Goal: Information Seeking & Learning: Learn about a topic

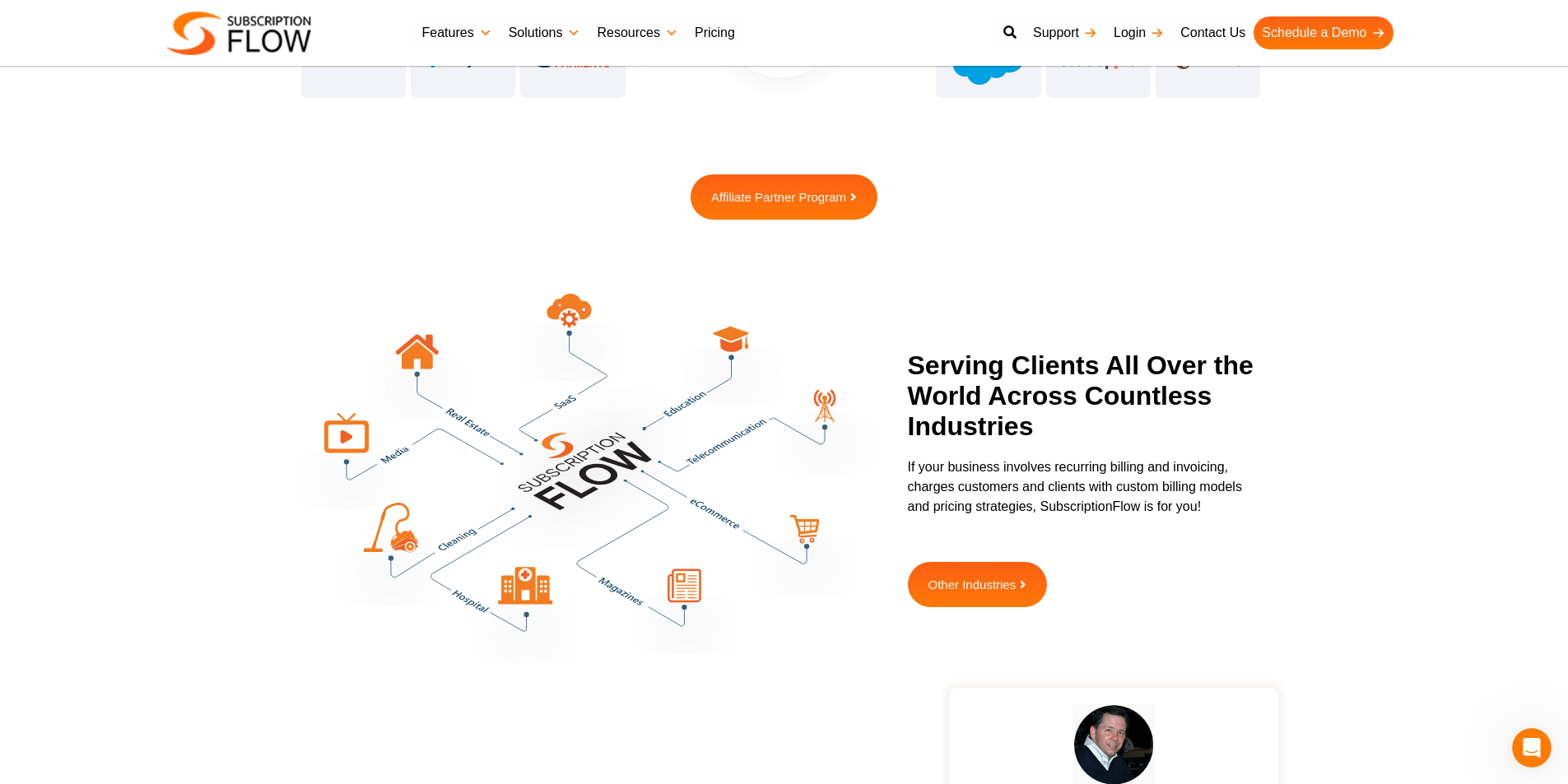
scroll to position [4545, 0]
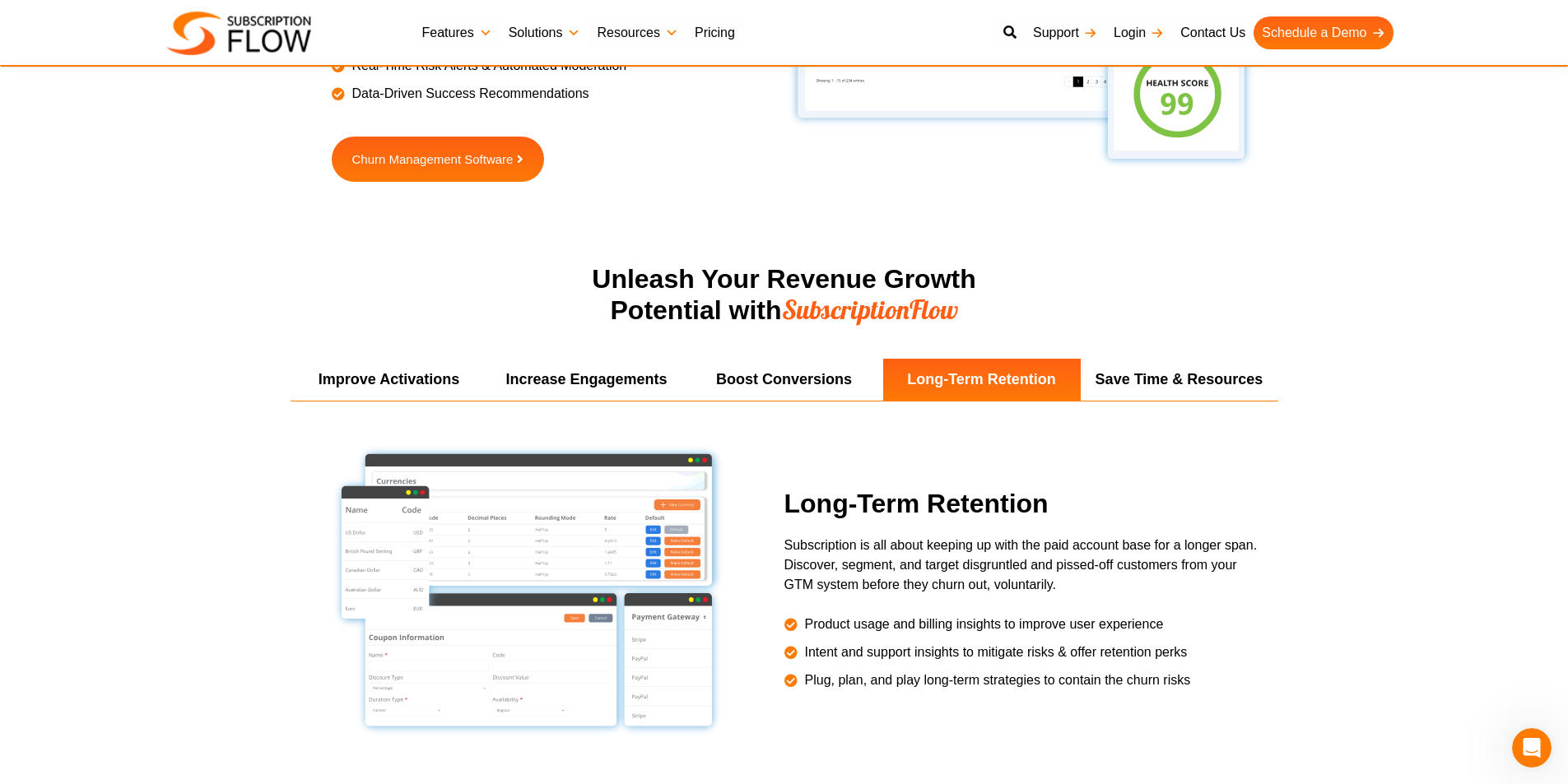
click at [569, 27] on link "Solutions" at bounding box center [544, 32] width 89 height 33
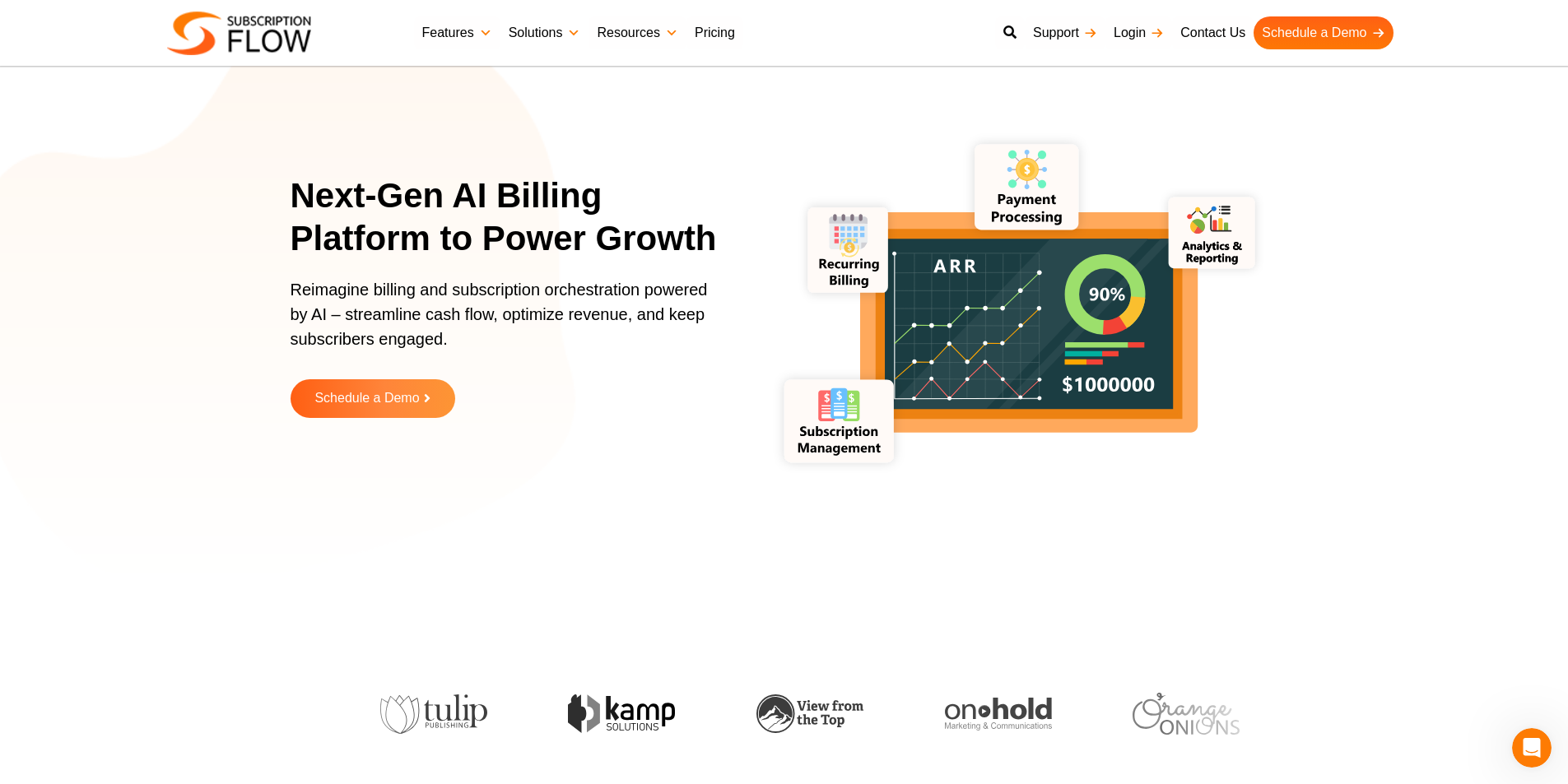
click at [581, 33] on link "Solutions" at bounding box center [544, 32] width 89 height 33
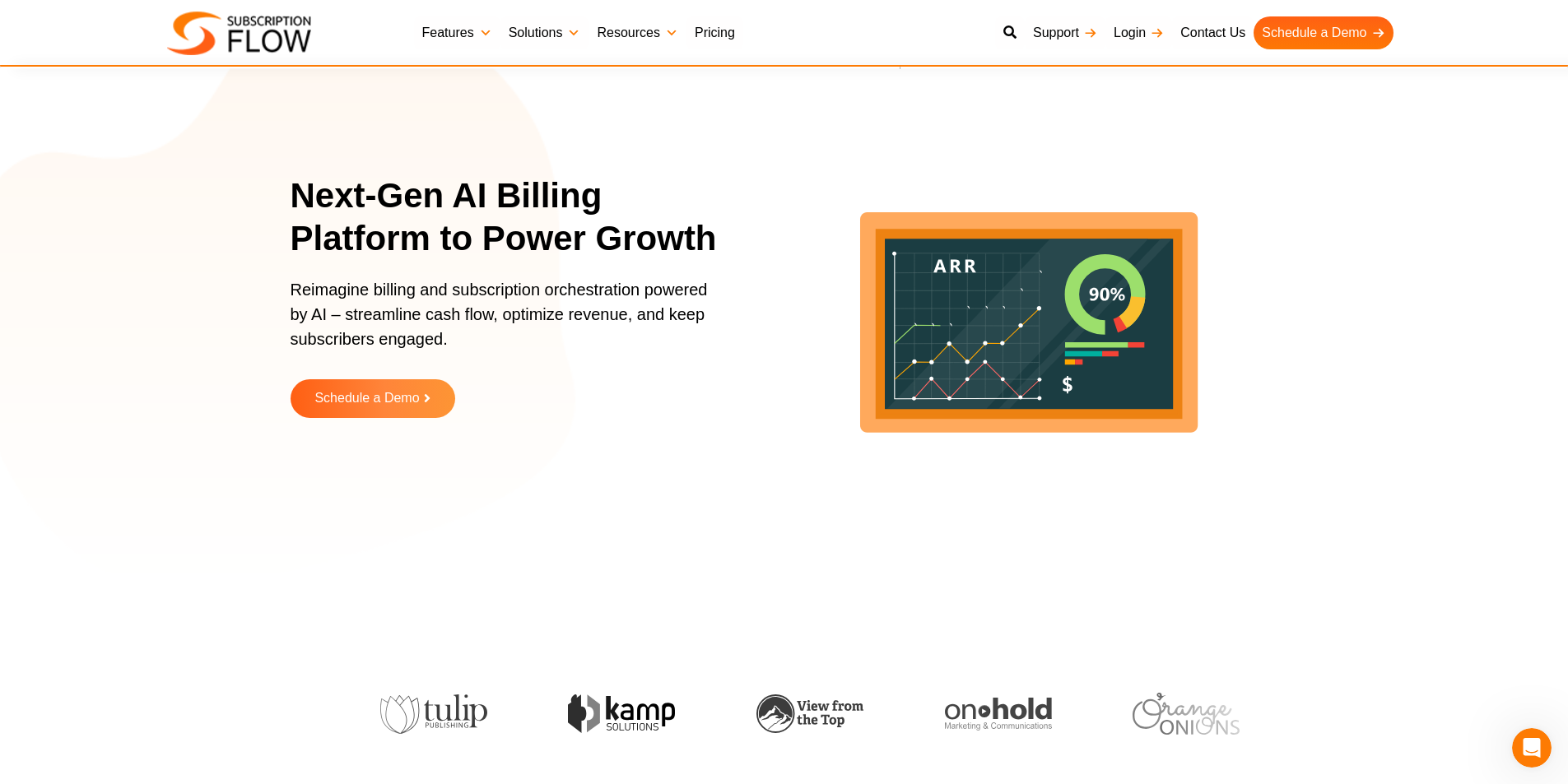
click at [671, 28] on link "Resources" at bounding box center [637, 32] width 97 height 33
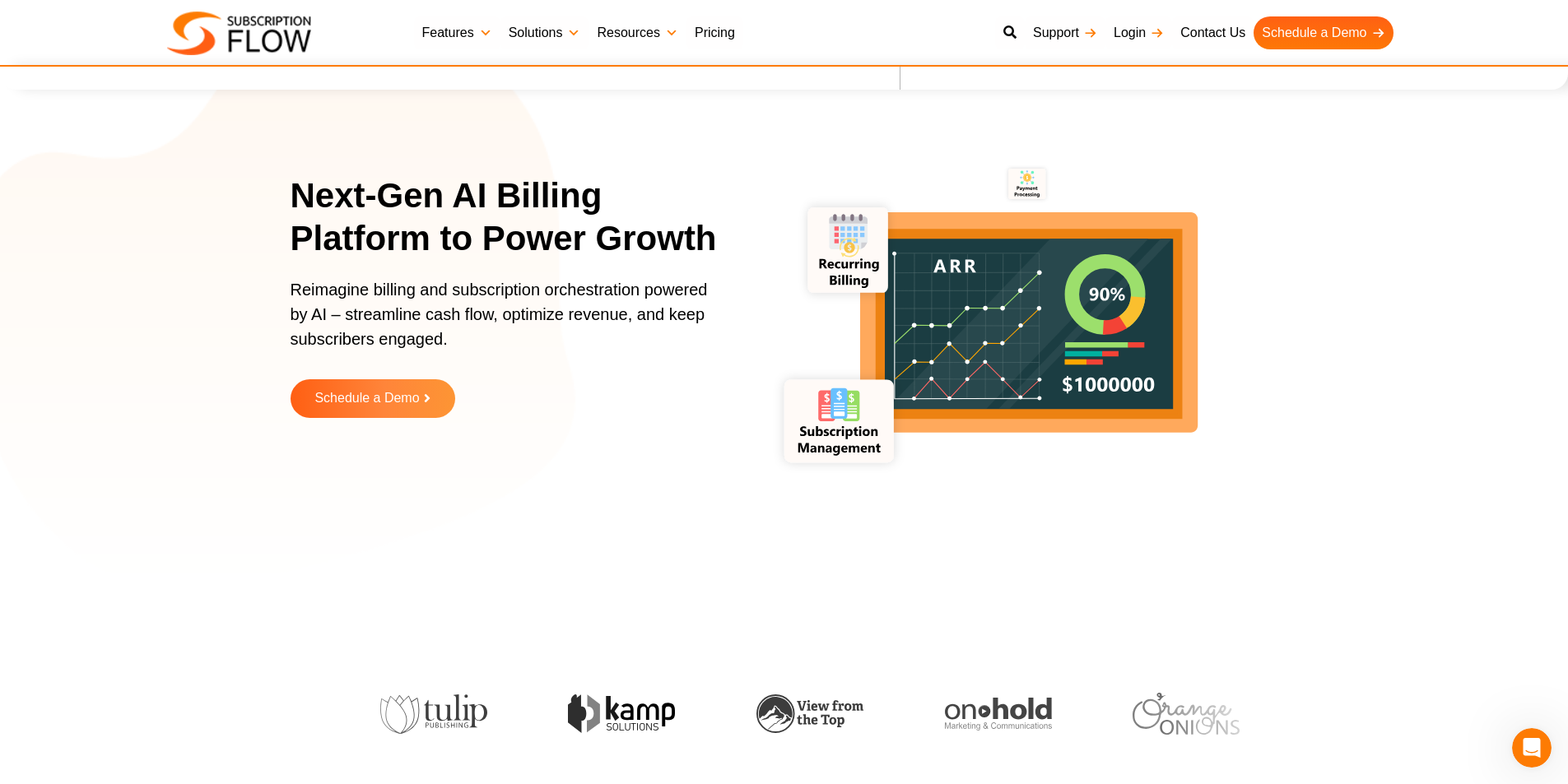
click at [760, 41] on ul "Features Subscription Management Subscription Handling Product, Plans & Pricing…" at bounding box center [907, 32] width 988 height 33
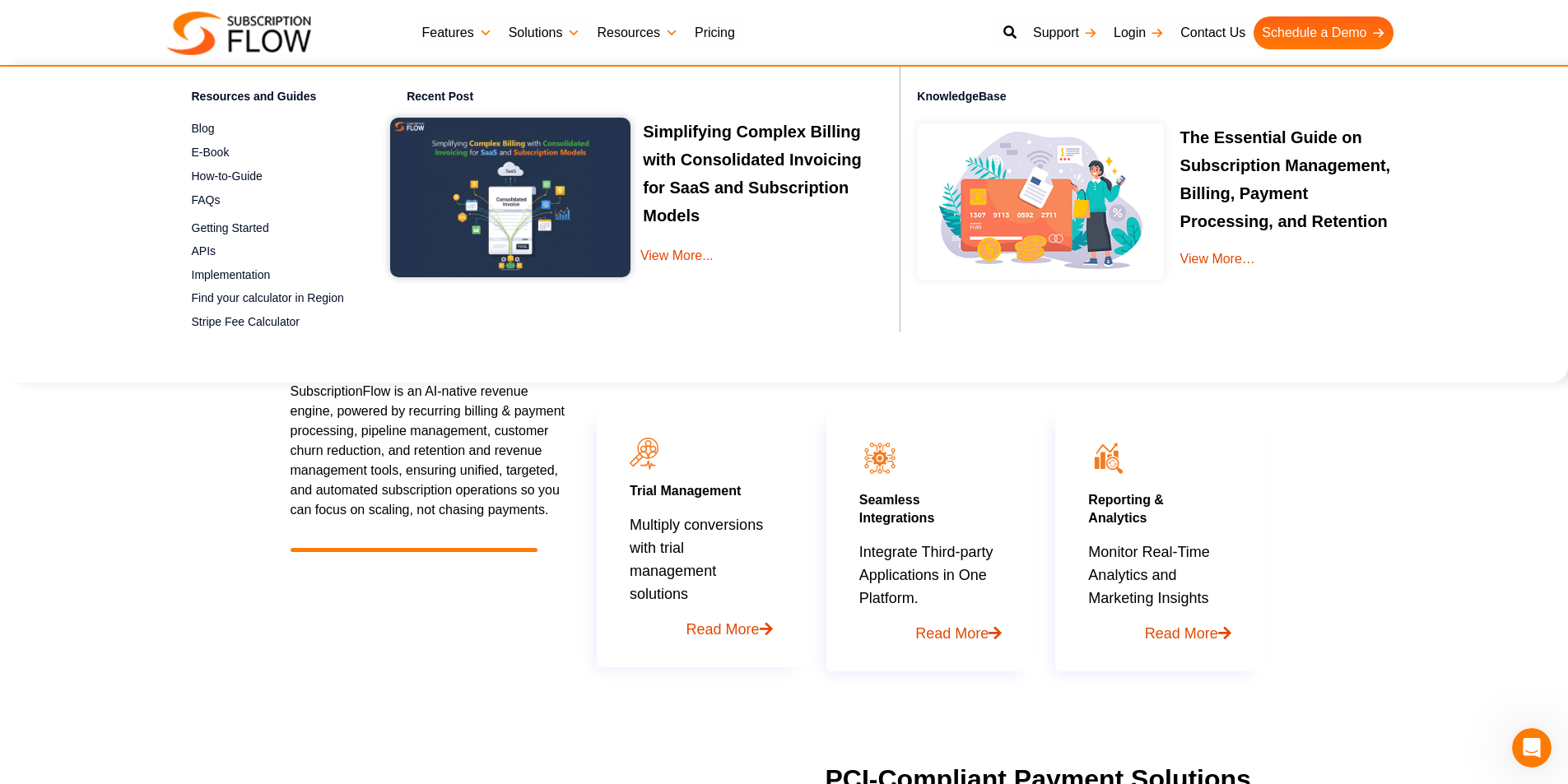
scroll to position [412, 0]
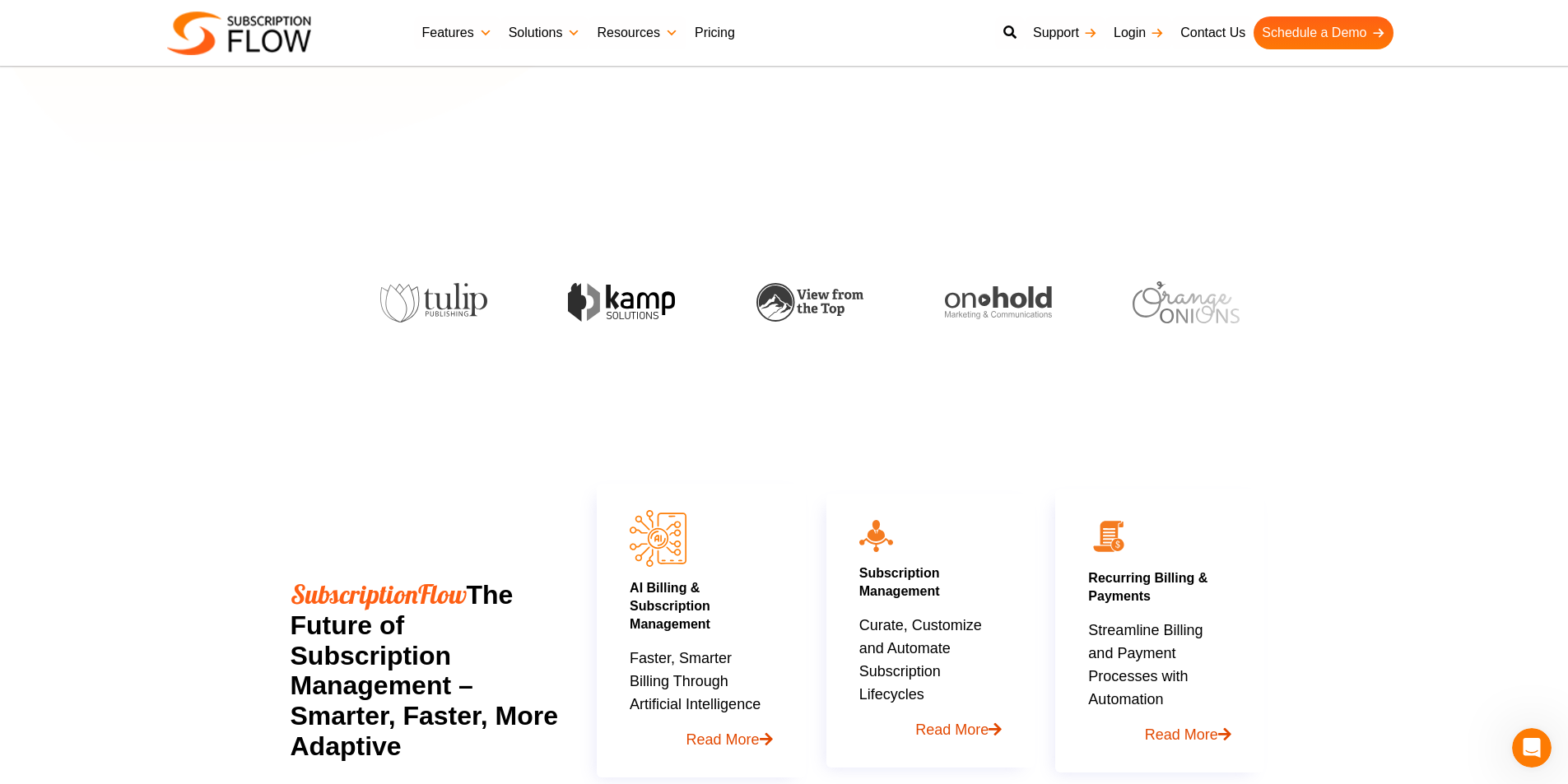
click at [726, 28] on link "Pricing" at bounding box center [715, 32] width 57 height 33
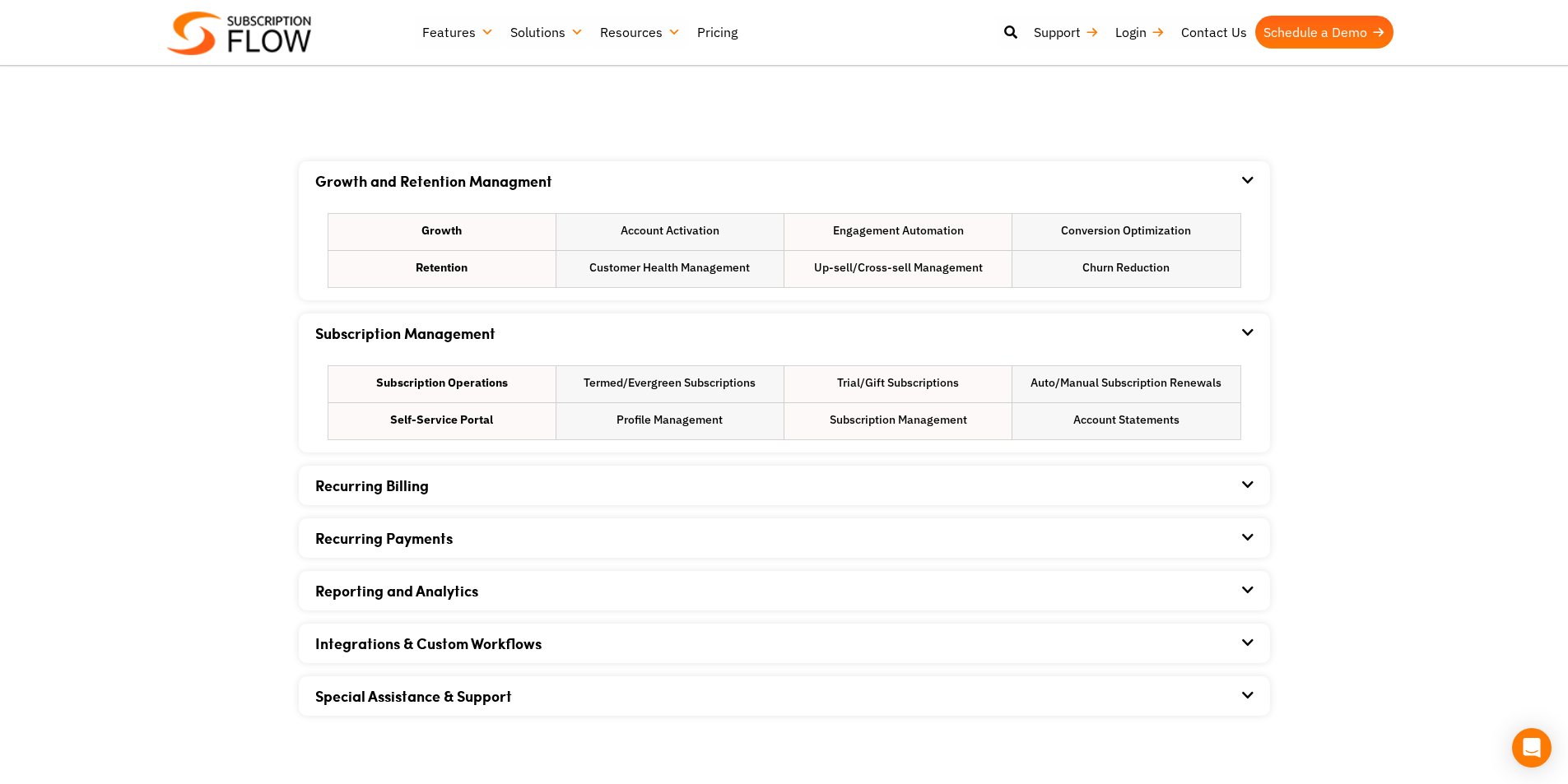
scroll to position [1096, 0]
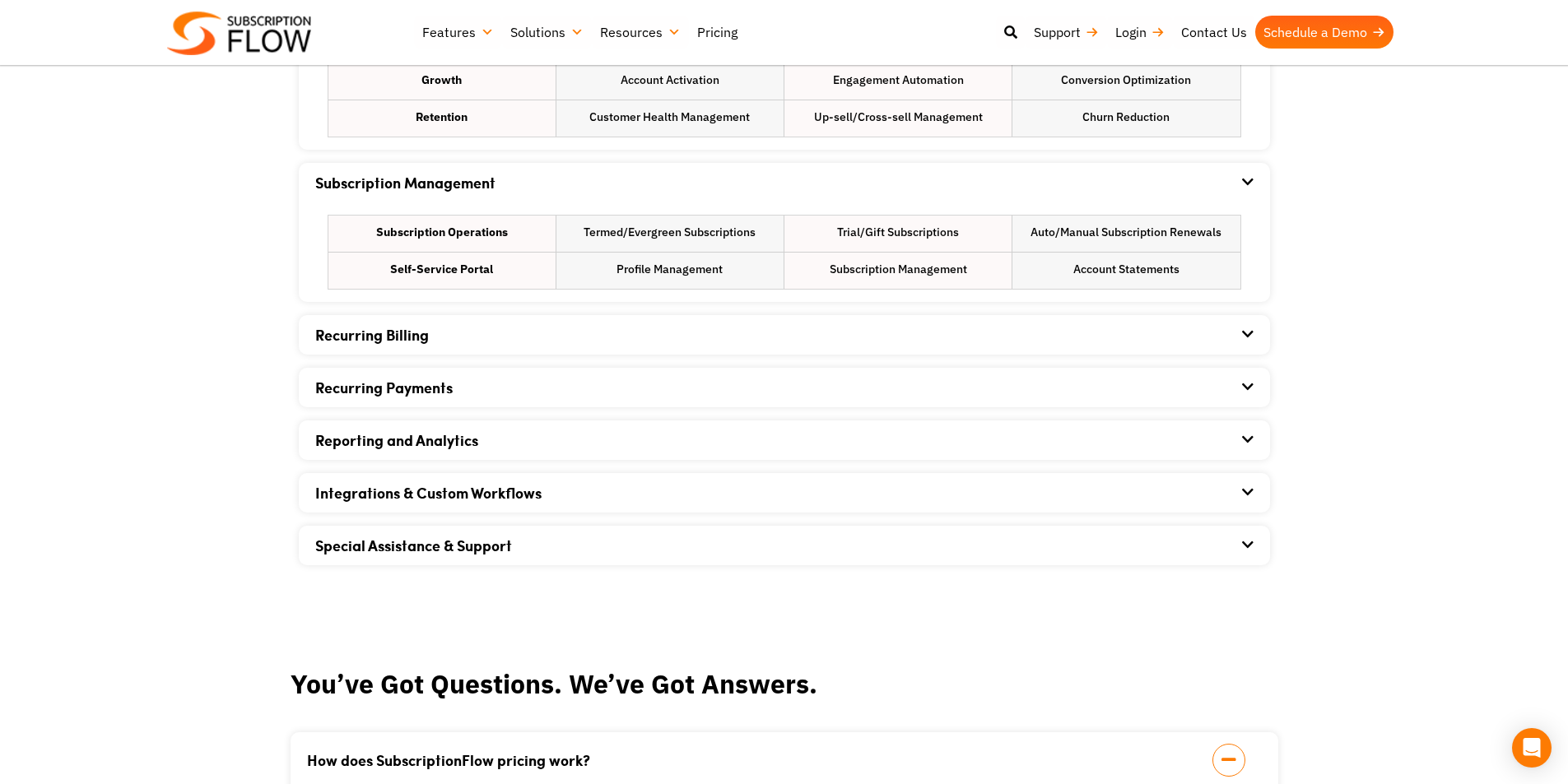
click at [939, 392] on div "Recurring Payments" at bounding box center [784, 387] width 938 height 39
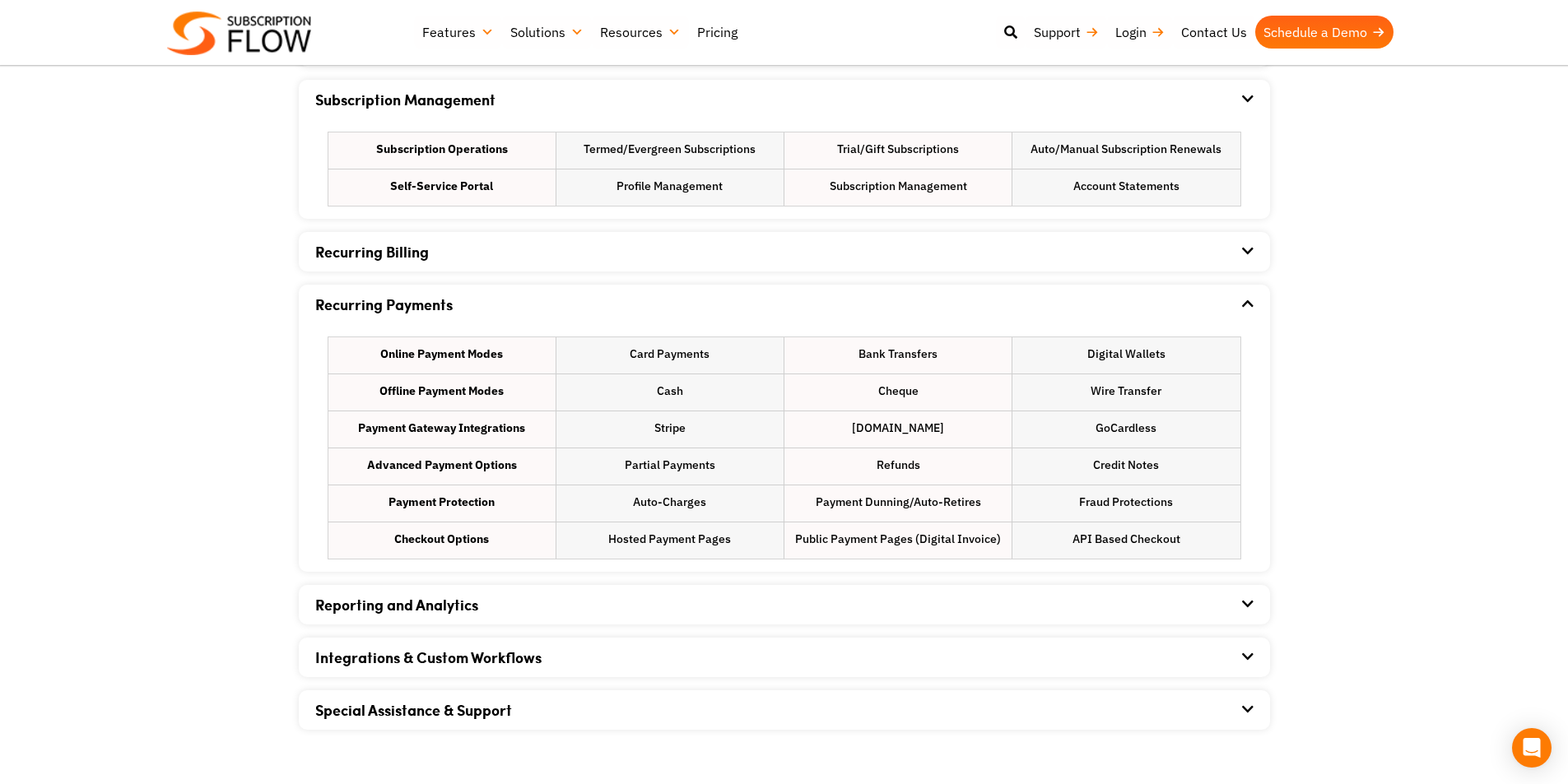
scroll to position [1234, 0]
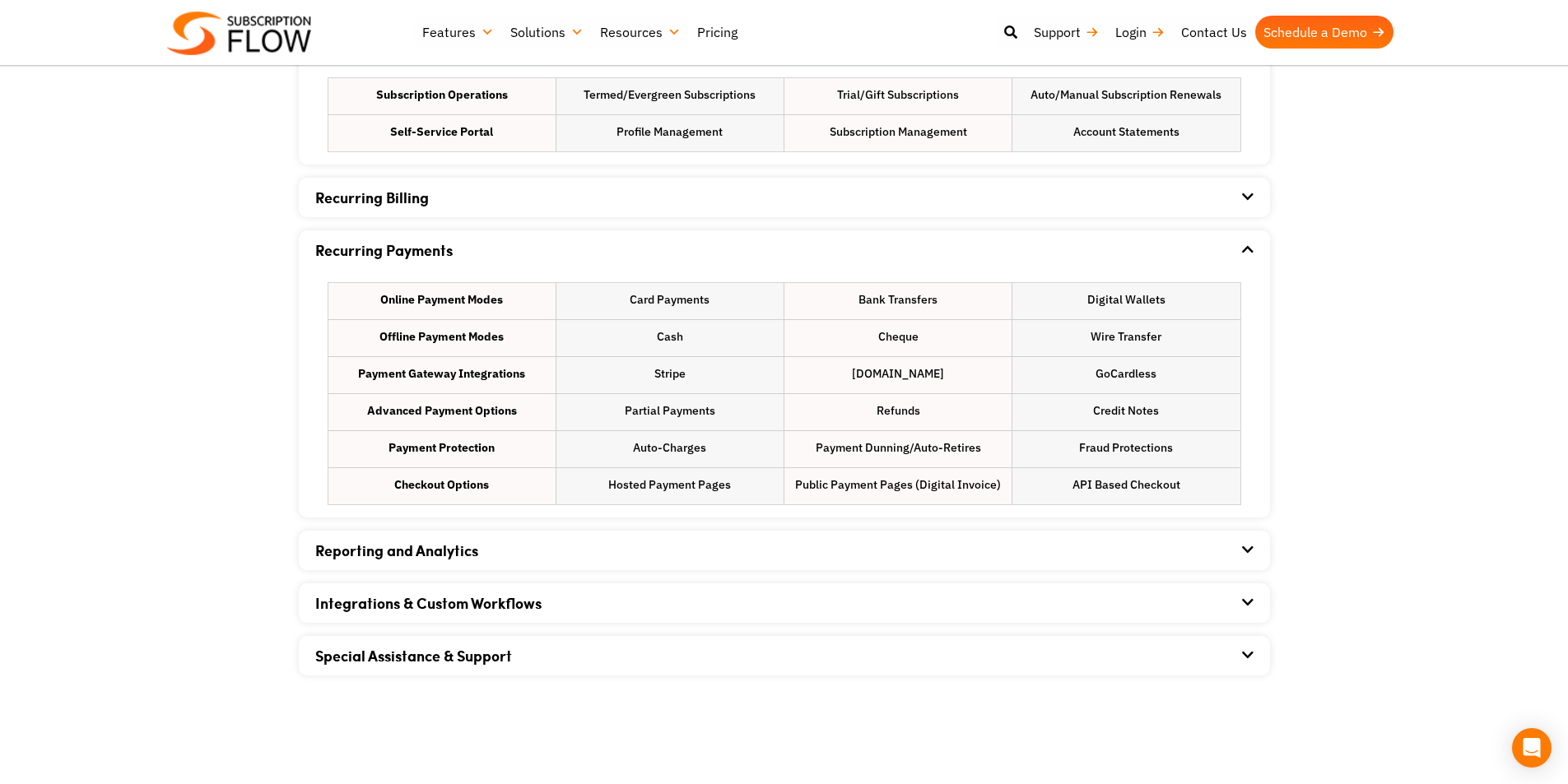
click at [706, 588] on div "Integrations & Custom Workflows" at bounding box center [784, 602] width 938 height 39
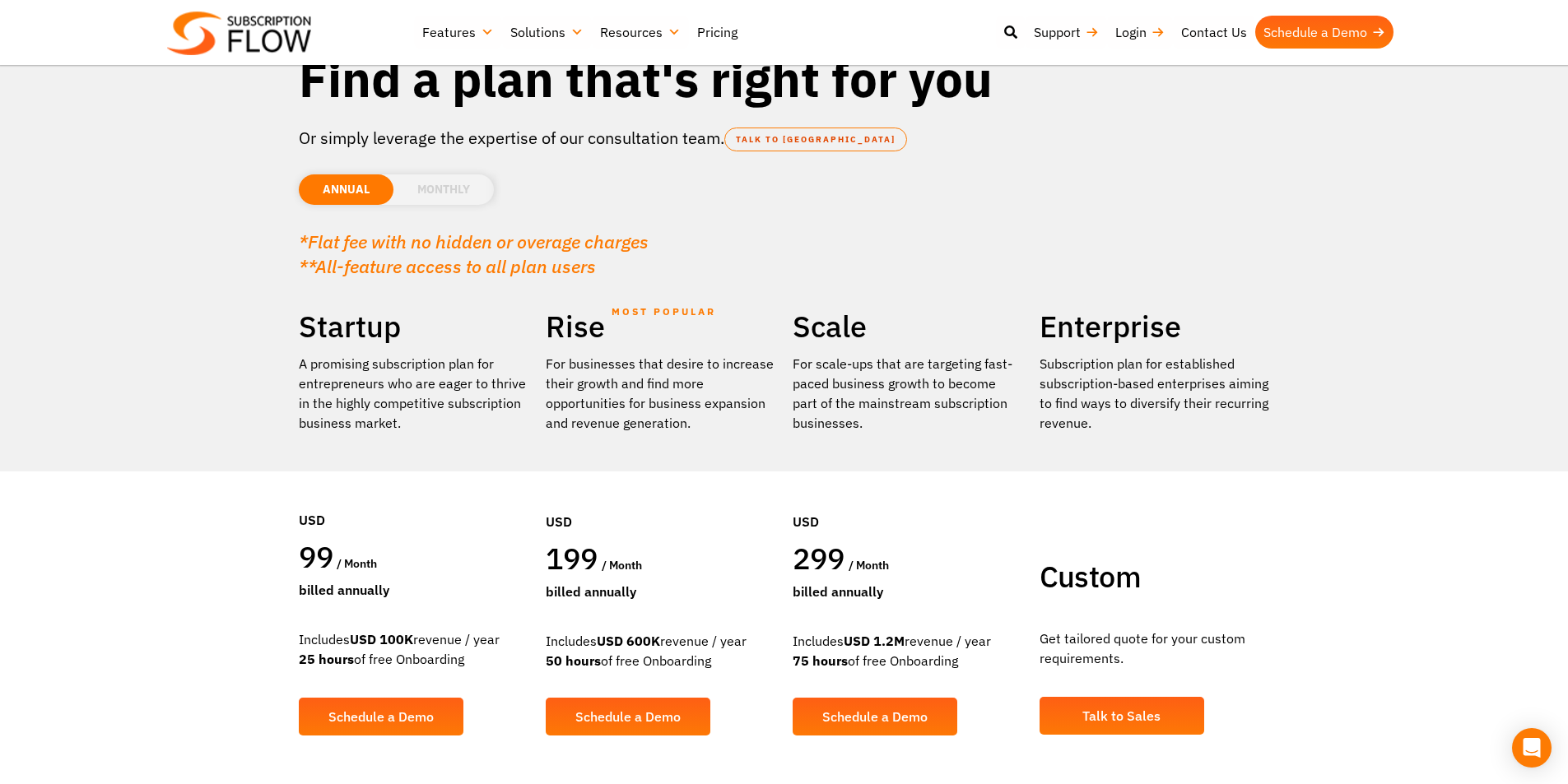
scroll to position [0, 0]
